Goal: Task Accomplishment & Management: Complete application form

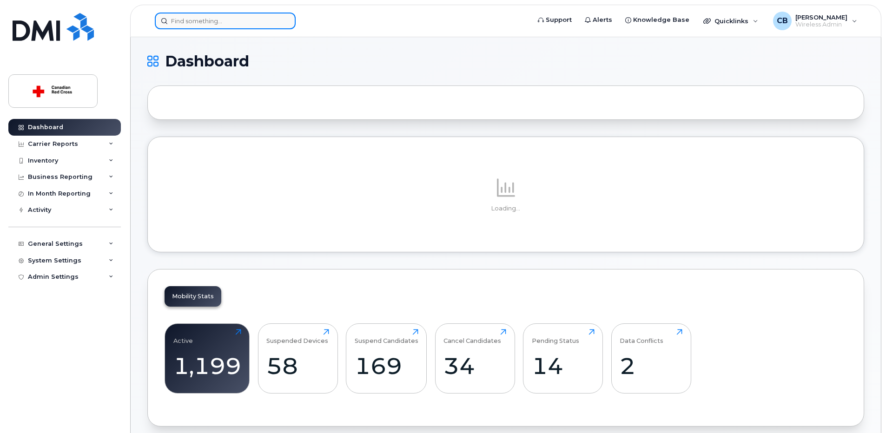
click at [231, 25] on input at bounding box center [225, 21] width 141 height 17
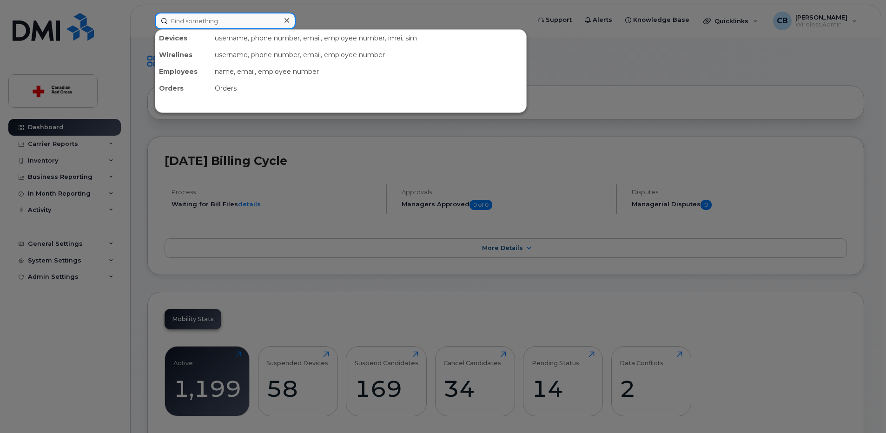
paste input "6475288519"
type input "6475288519"
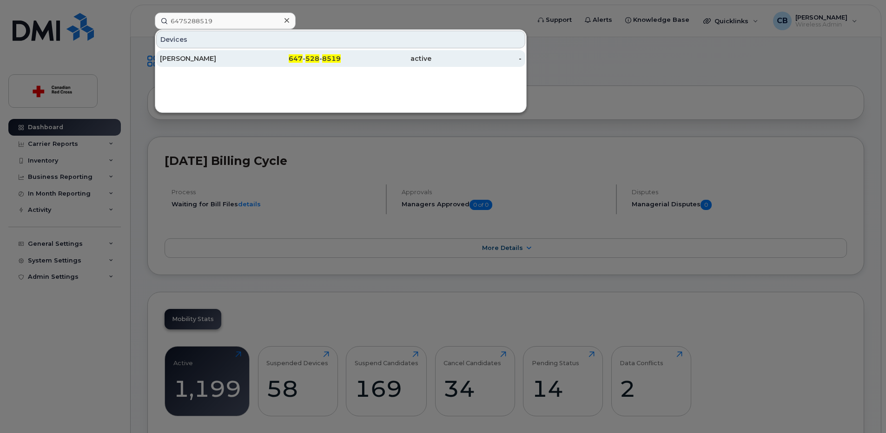
click at [199, 58] on div "Neomal Jayasekera" at bounding box center [205, 58] width 91 height 9
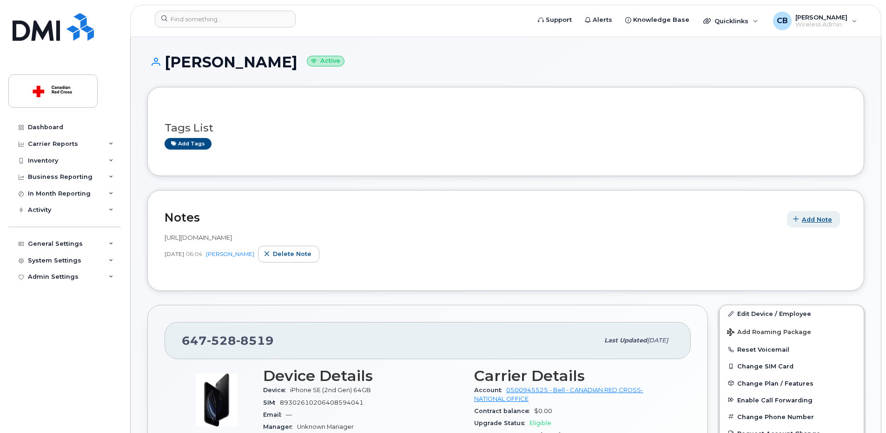
click at [806, 216] on span "Add Note" at bounding box center [817, 219] width 30 height 9
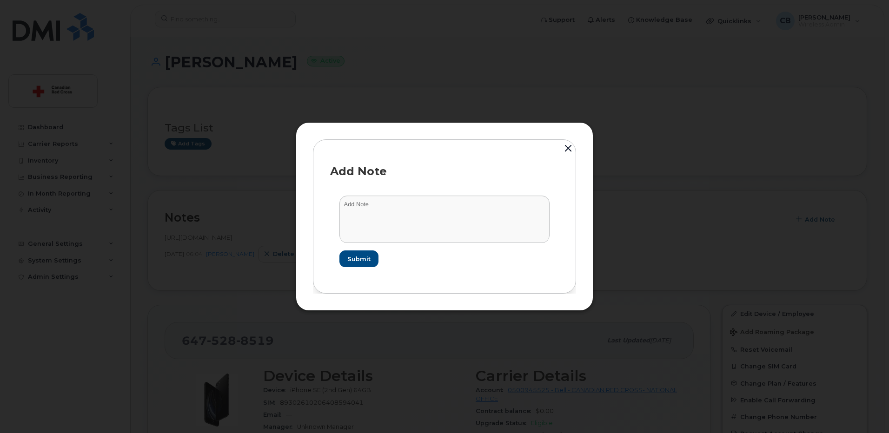
click at [565, 145] on button "button" at bounding box center [568, 149] width 14 height 20
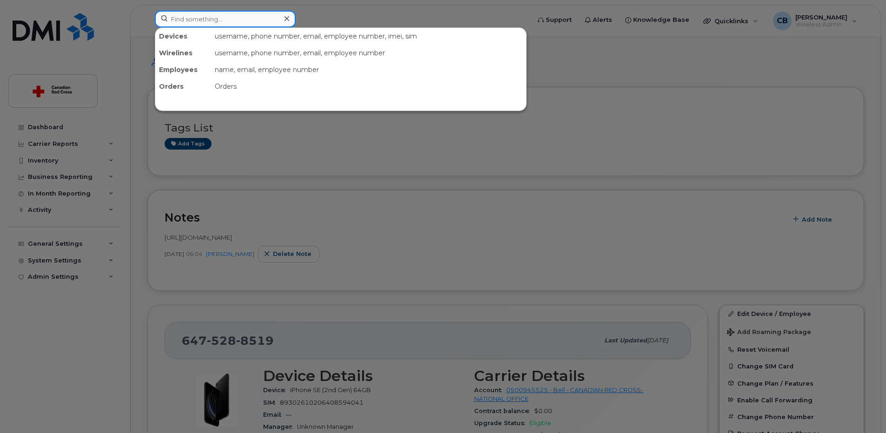
click at [268, 23] on input at bounding box center [225, 19] width 141 height 17
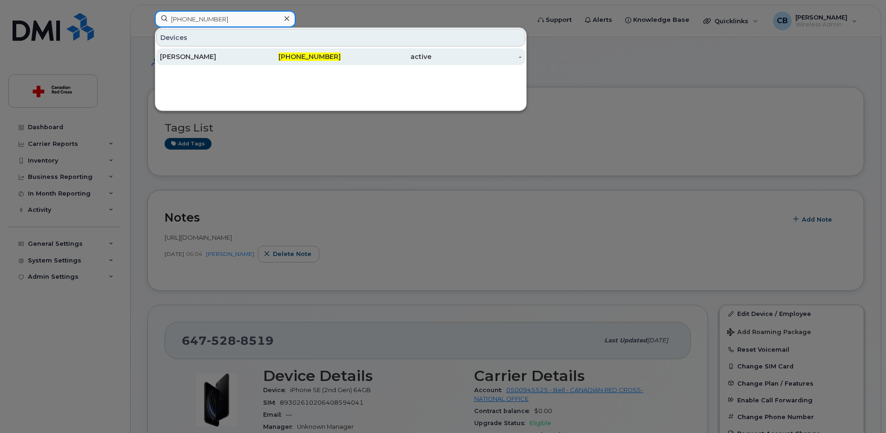
type input "613-371-8147"
click at [218, 57] on div "[PERSON_NAME]" at bounding box center [205, 56] width 91 height 9
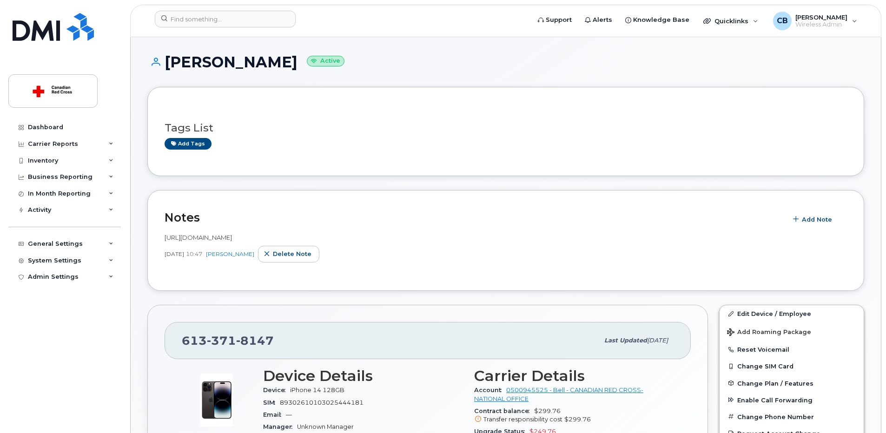
scroll to position [186, 0]
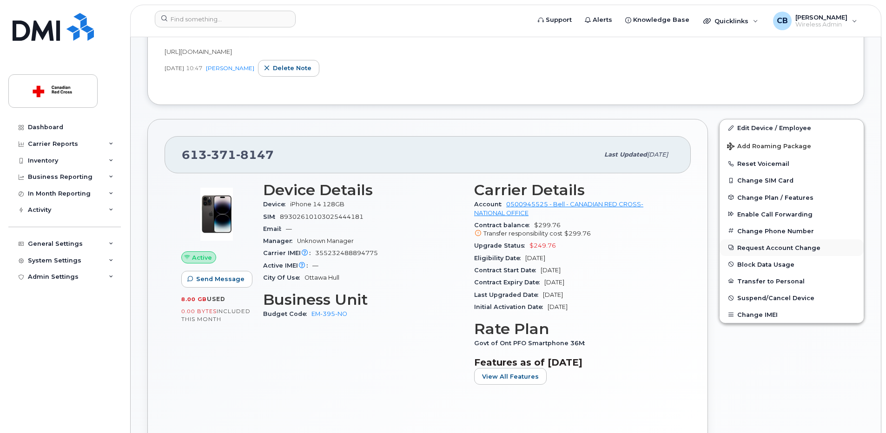
click at [758, 246] on button "Request Account Change" at bounding box center [792, 247] width 144 height 17
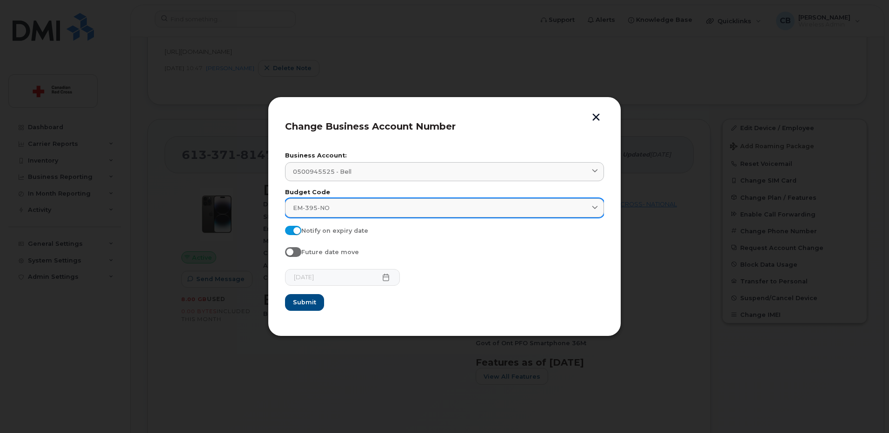
click at [370, 208] on div "EM-395-NO" at bounding box center [444, 208] width 303 height 9
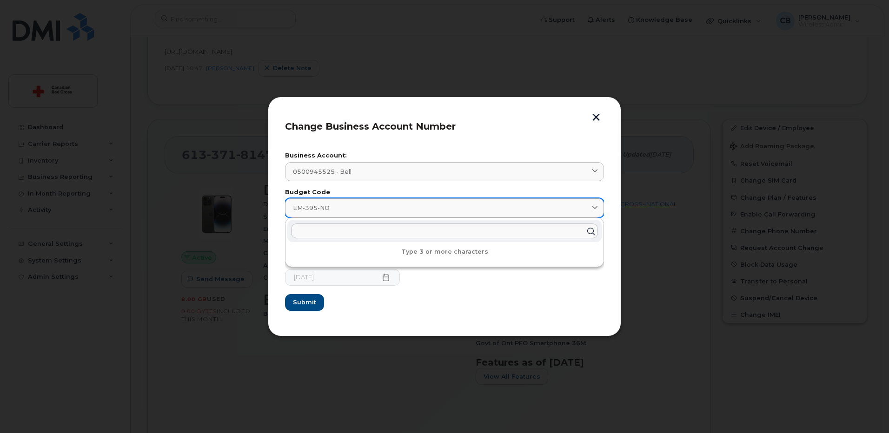
paste input "RR-510-NO"
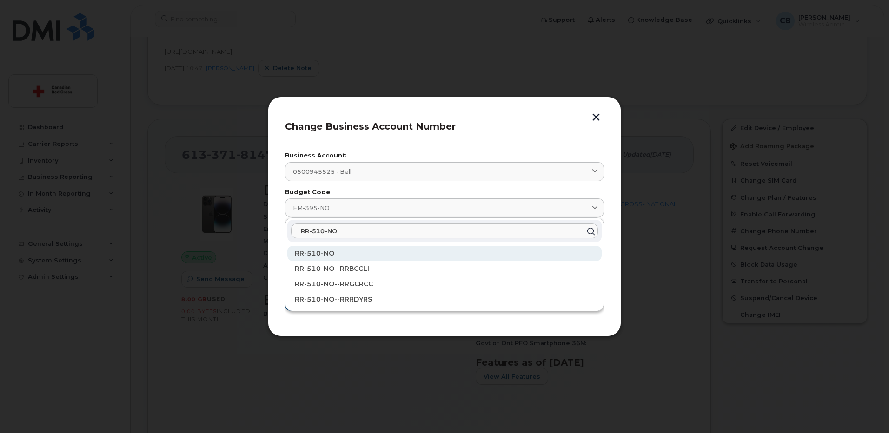
type input "RR-510-NO"
click at [323, 251] on span "RR-510-NO" at bounding box center [315, 253] width 40 height 8
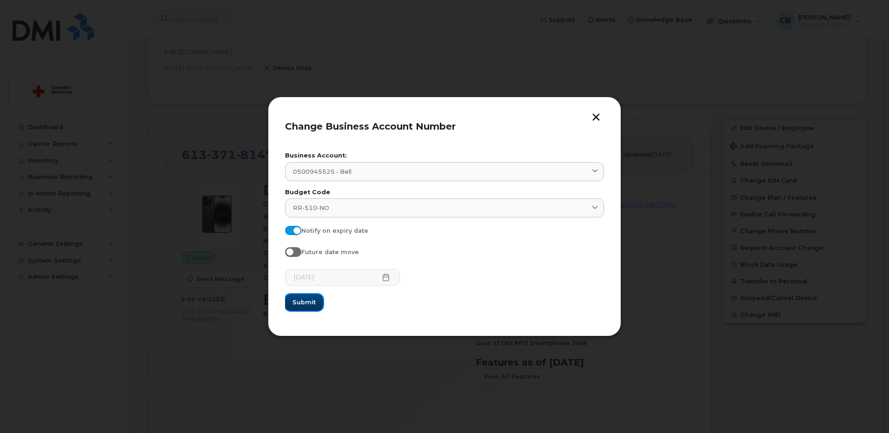
click at [309, 300] on span "Submit" at bounding box center [303, 302] width 23 height 9
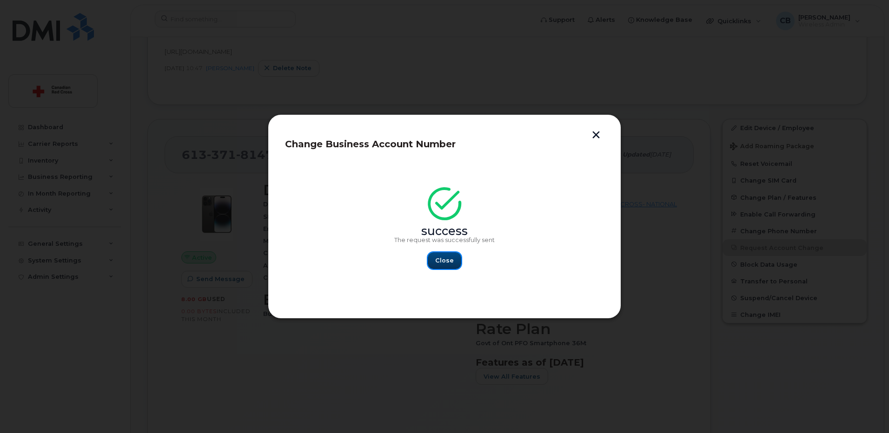
click at [442, 262] on span "Close" at bounding box center [444, 260] width 19 height 9
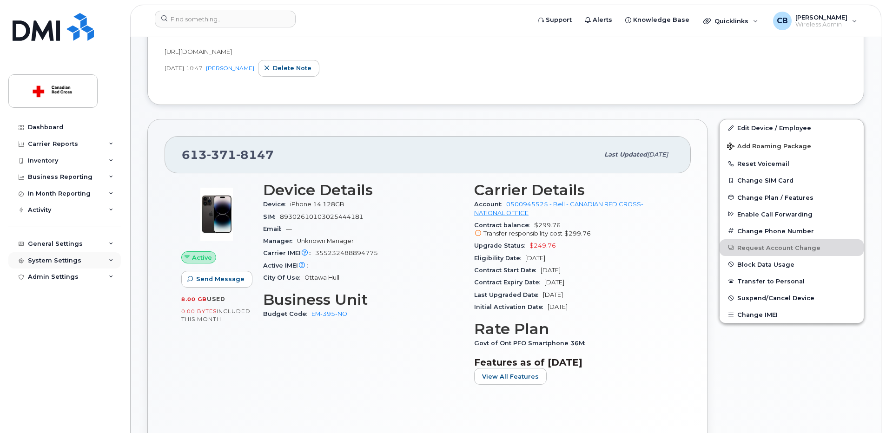
click at [70, 259] on div "System Settings" at bounding box center [54, 260] width 53 height 7
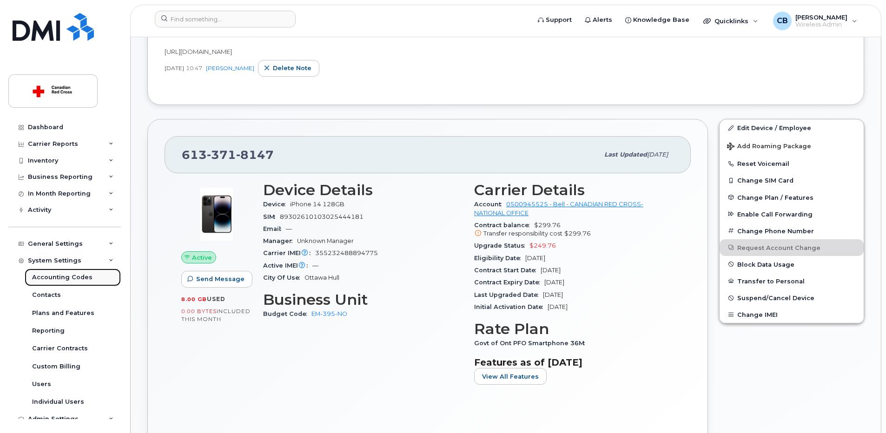
click at [69, 278] on div "Accounting Codes" at bounding box center [62, 277] width 60 height 8
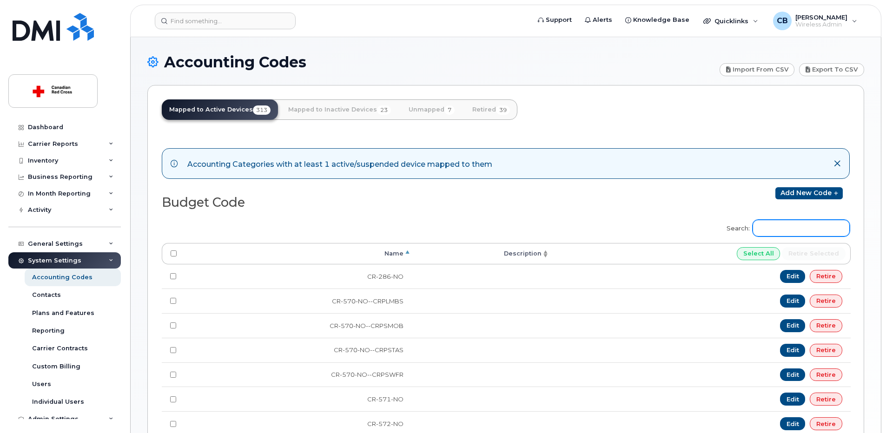
click at [791, 228] on input "Search:" at bounding box center [801, 228] width 97 height 17
paste input "PG-NO-298"
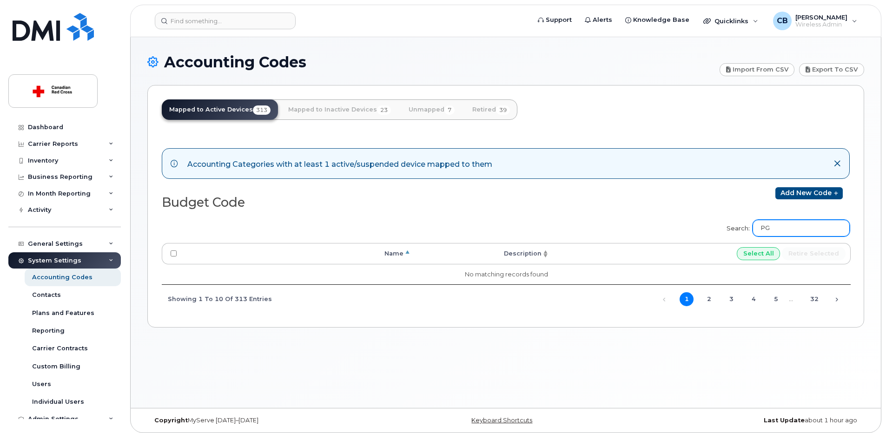
type input "P"
